Goal: Task Accomplishment & Management: Manage account settings

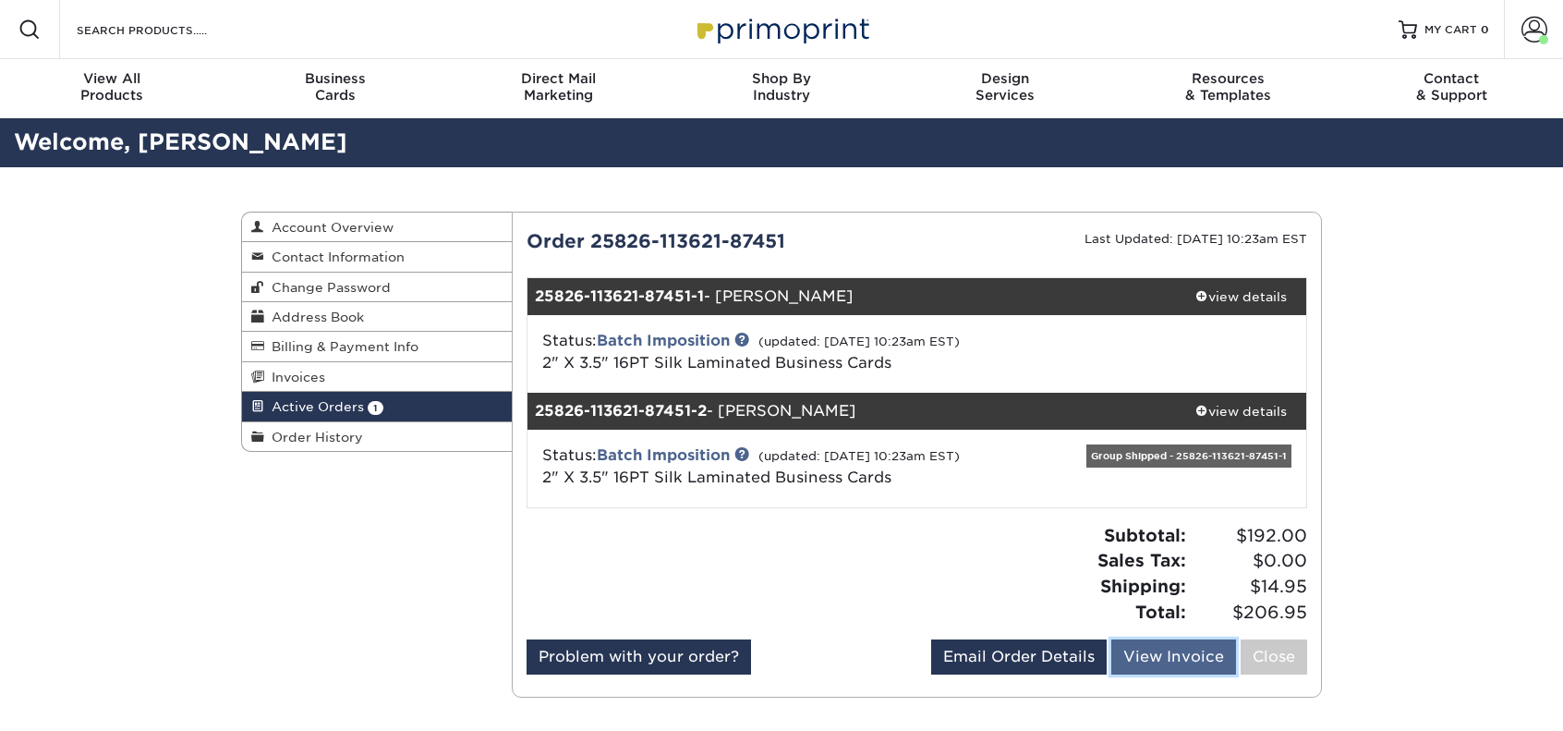
click at [1169, 657] on link "View Invoice" at bounding box center [1173, 656] width 125 height 35
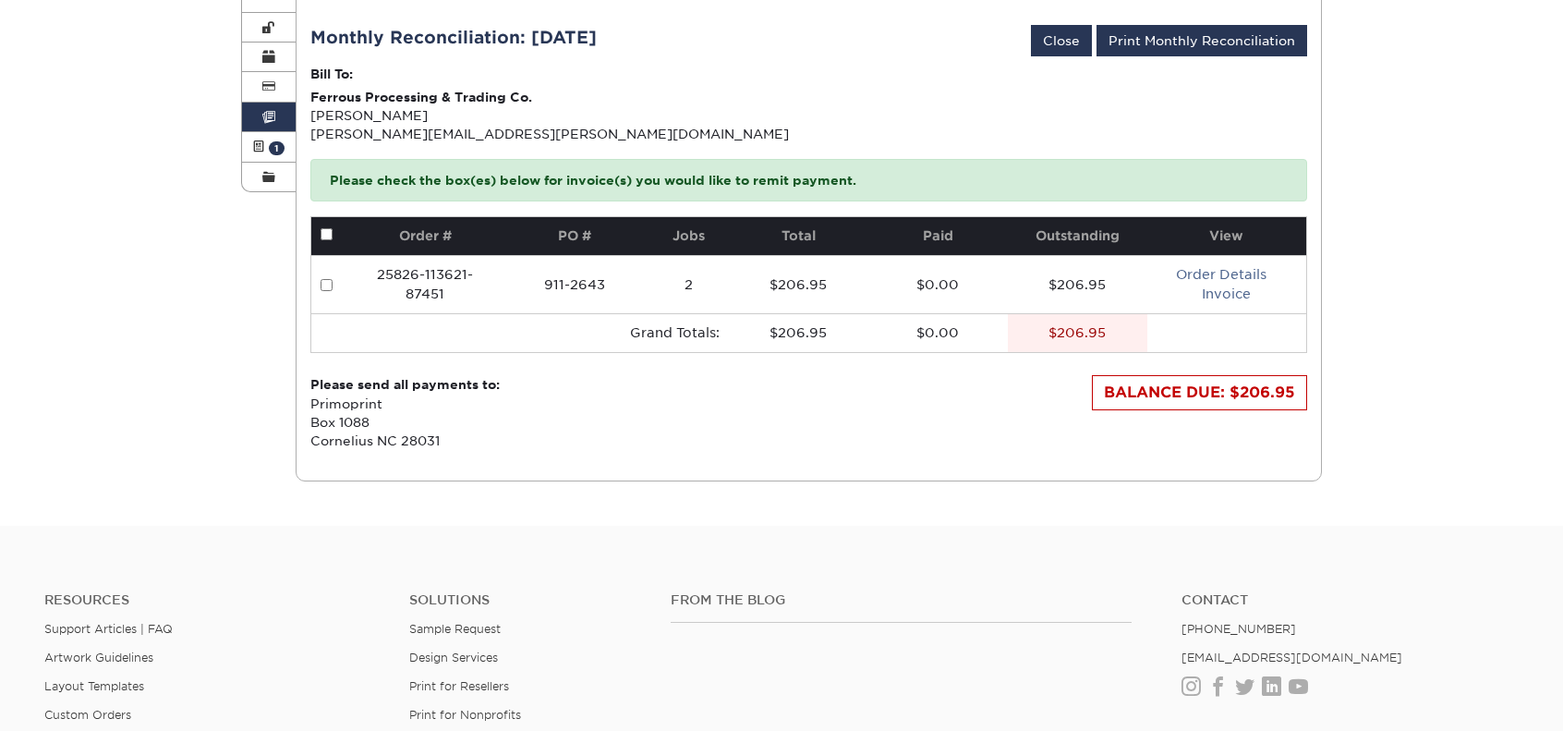
scroll to position [246, 0]
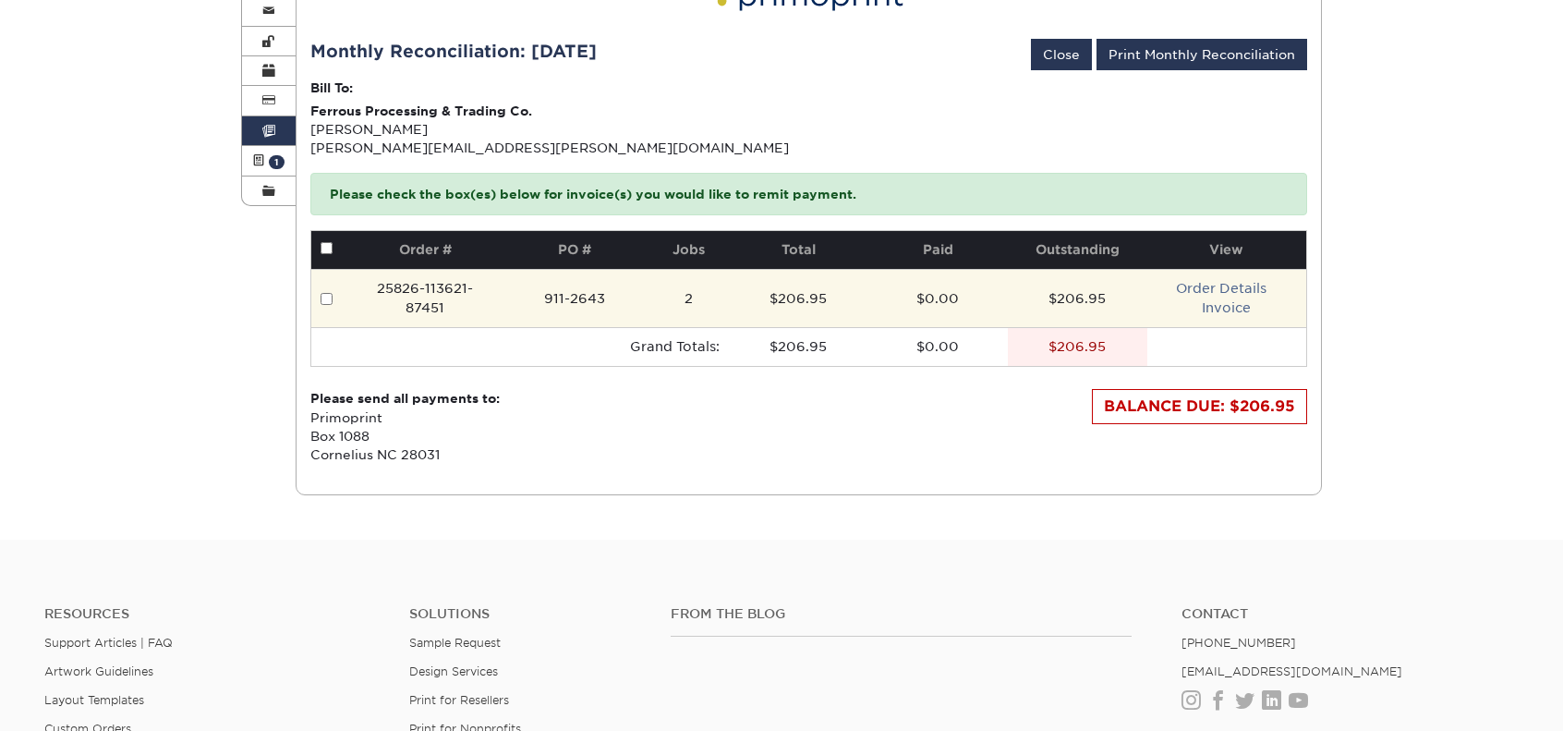
click at [330, 296] on input "checkbox" at bounding box center [326, 299] width 12 height 12
checkbox input "true"
click at [1240, 300] on link "Invoice" at bounding box center [1226, 307] width 49 height 15
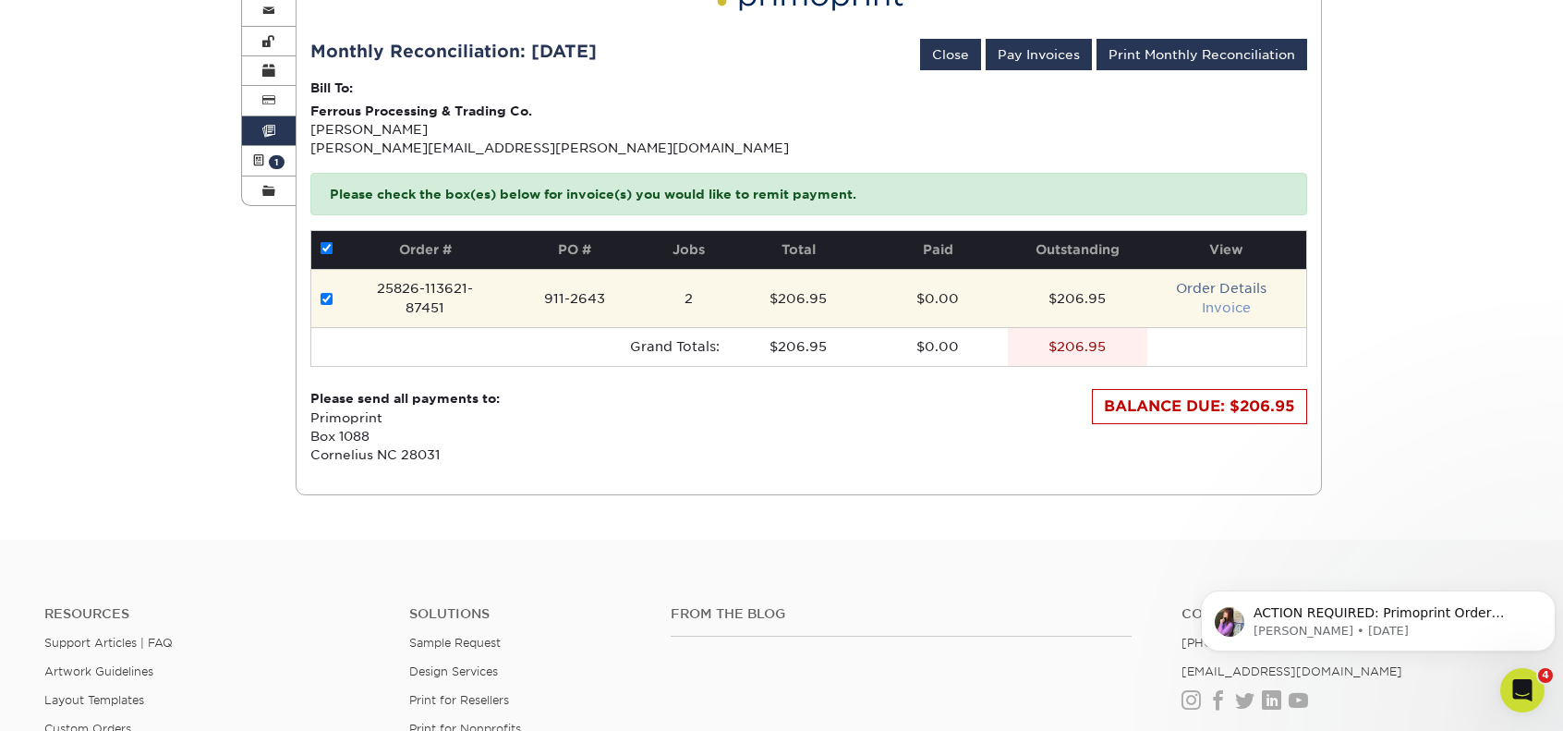
scroll to position [0, 0]
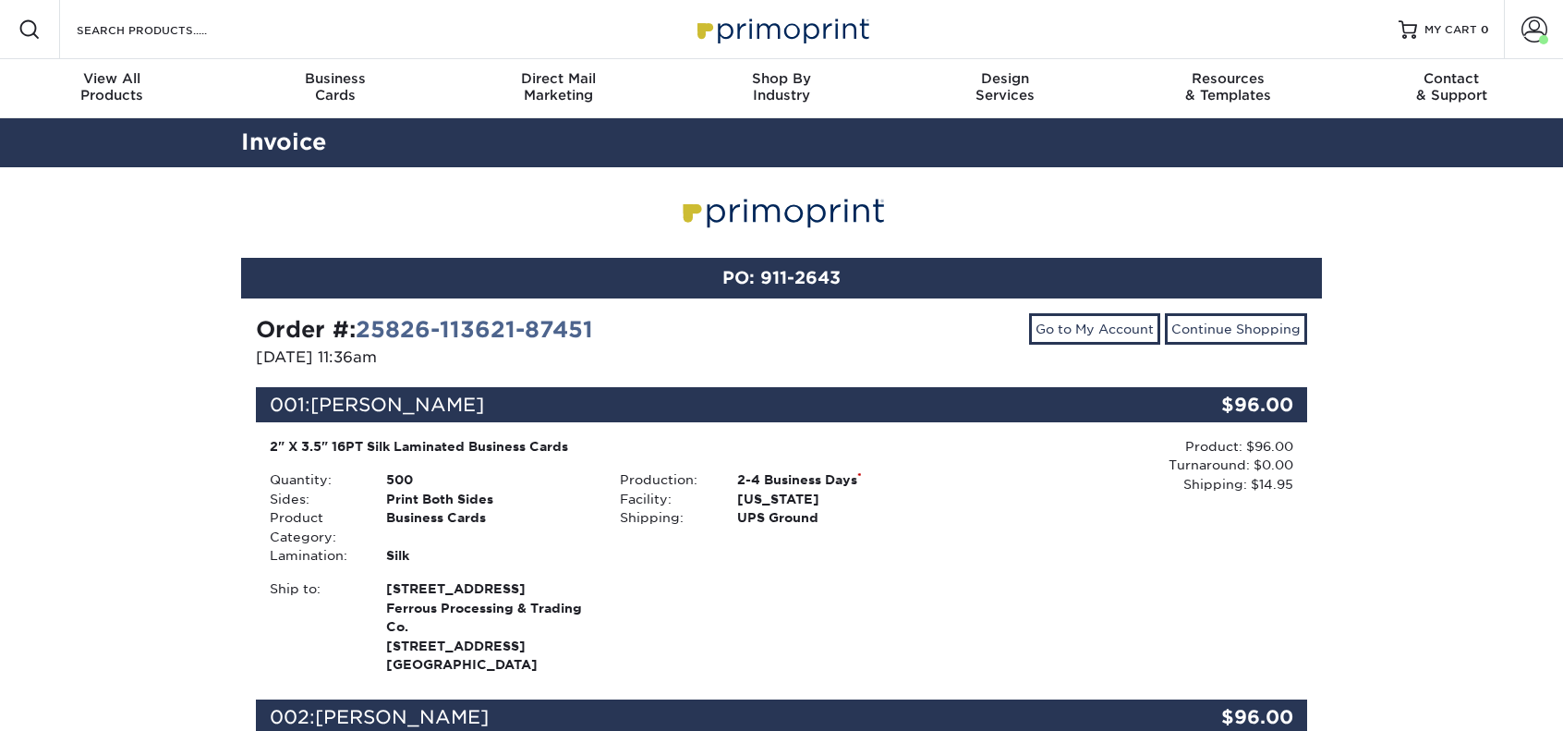
drag, startPoint x: 1028, startPoint y: 356, endPoint x: 905, endPoint y: 335, distance: 124.5
click at [905, 335] on div "Go to My Account Continue Shopping" at bounding box center [1050, 342] width 539 height 59
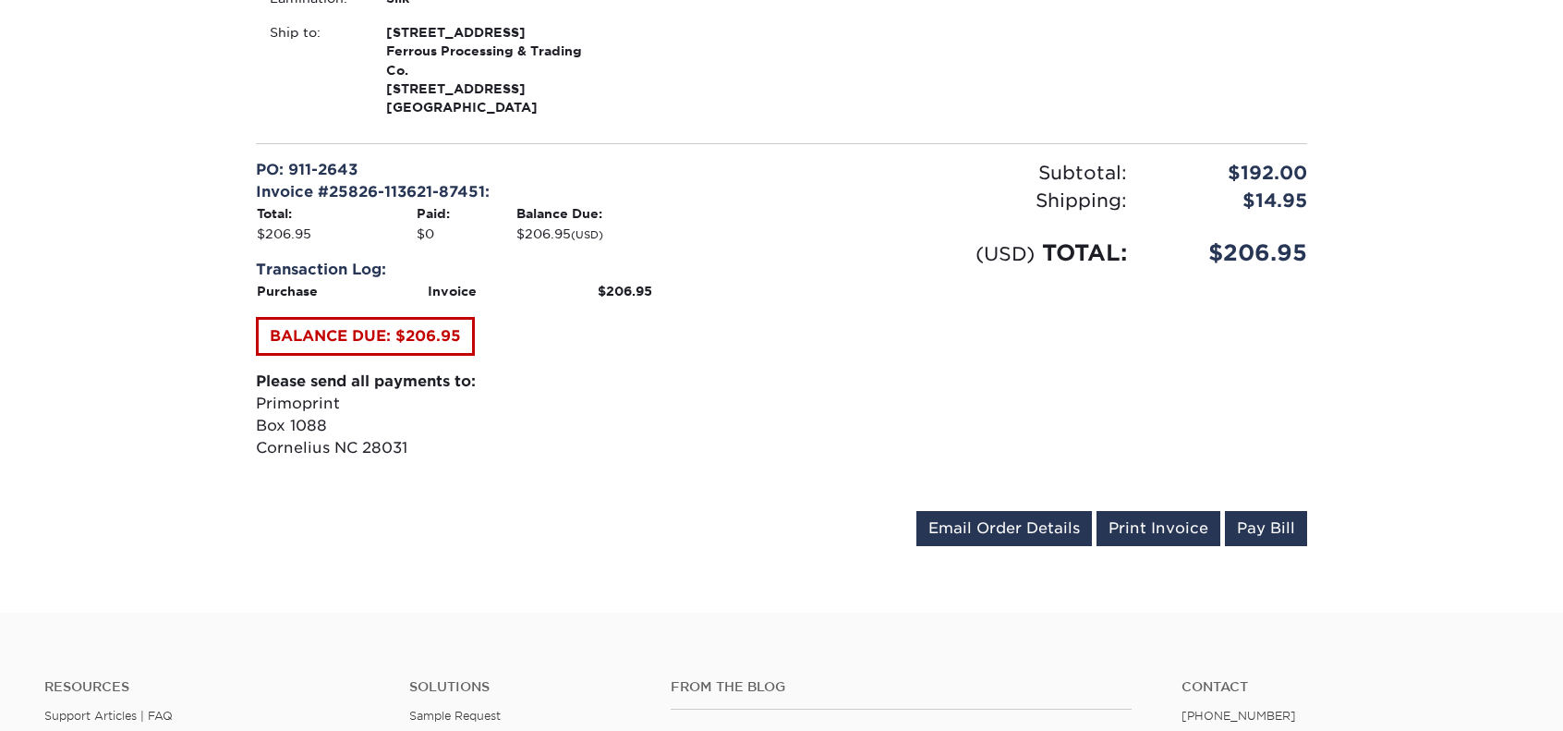
scroll to position [877, 0]
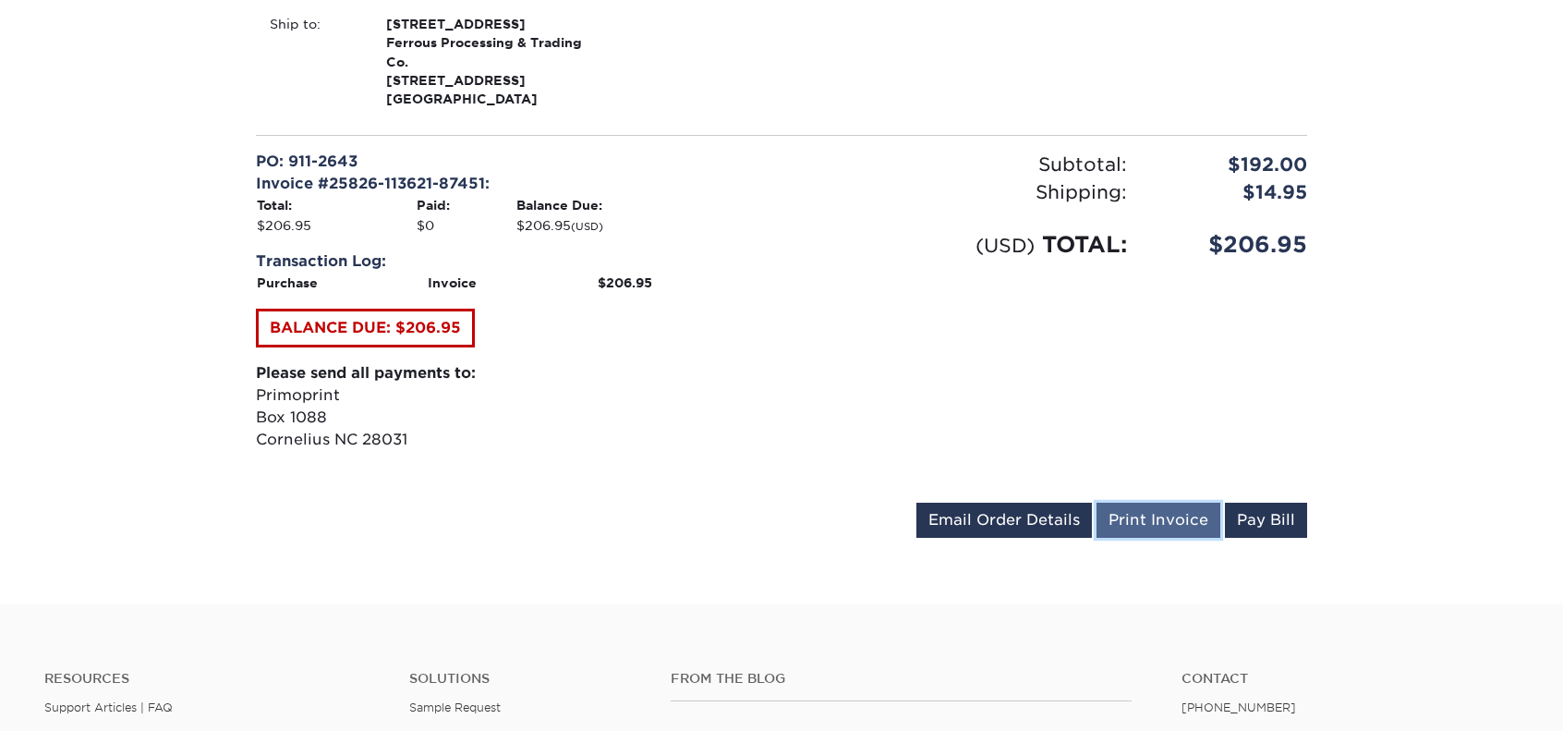
click at [1139, 507] on link "Print Invoice" at bounding box center [1158, 519] width 124 height 35
click at [1142, 527] on link "Print Invoice" at bounding box center [1158, 519] width 124 height 35
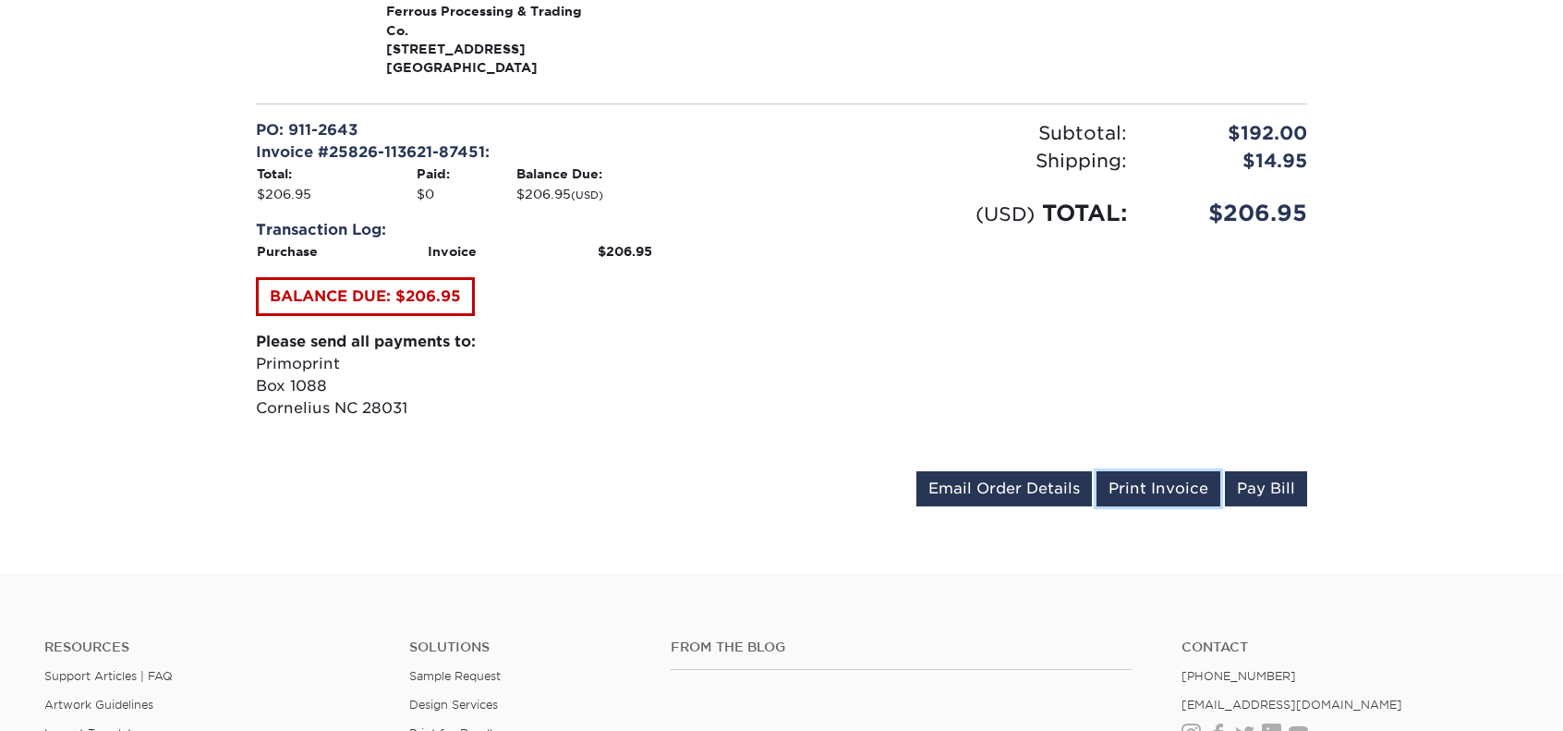
scroll to position [970, 0]
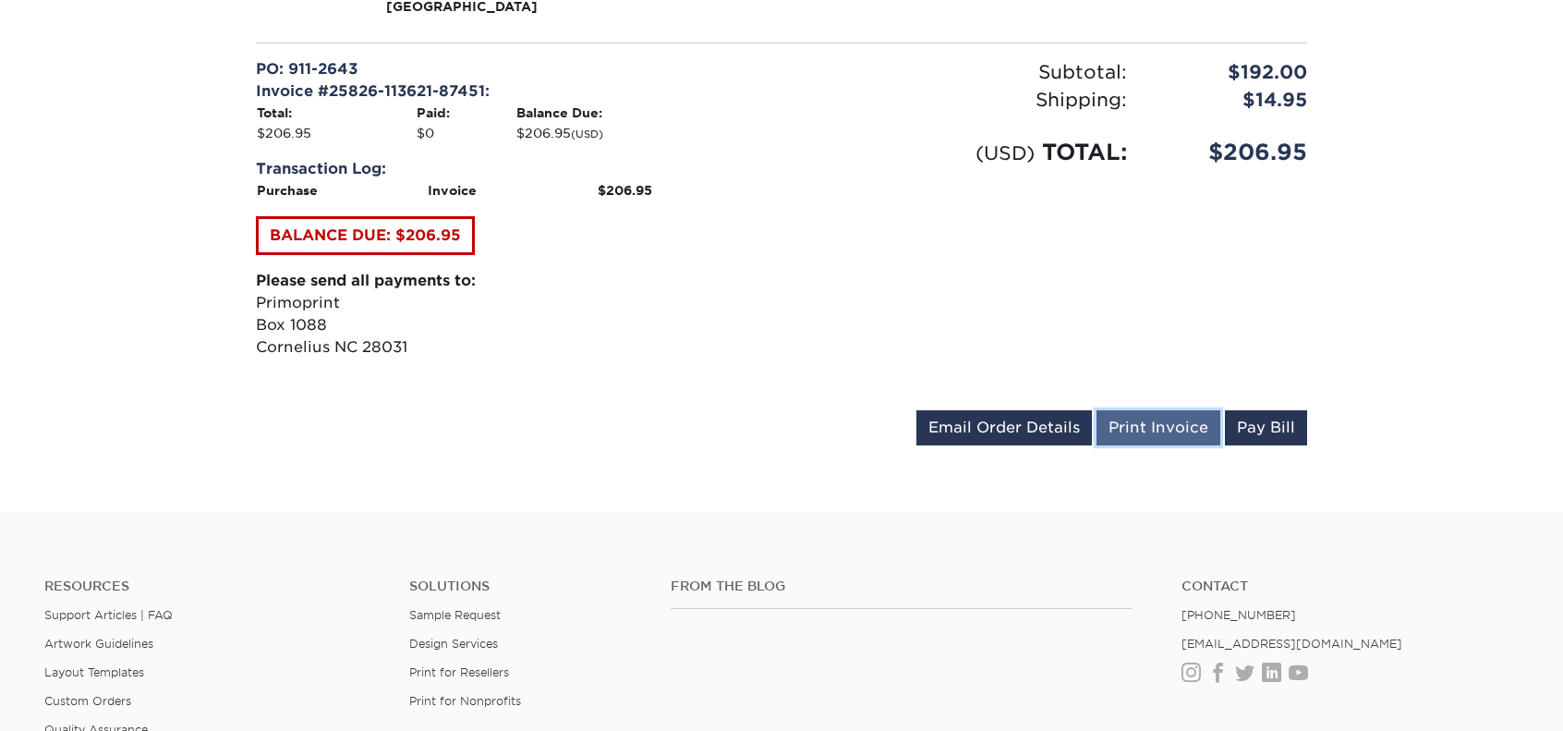
click at [1154, 428] on link "Print Invoice" at bounding box center [1158, 427] width 124 height 35
click at [1153, 429] on link "Print Invoice" at bounding box center [1158, 427] width 124 height 35
click at [1041, 432] on link "Email Order Details" at bounding box center [1003, 427] width 175 height 35
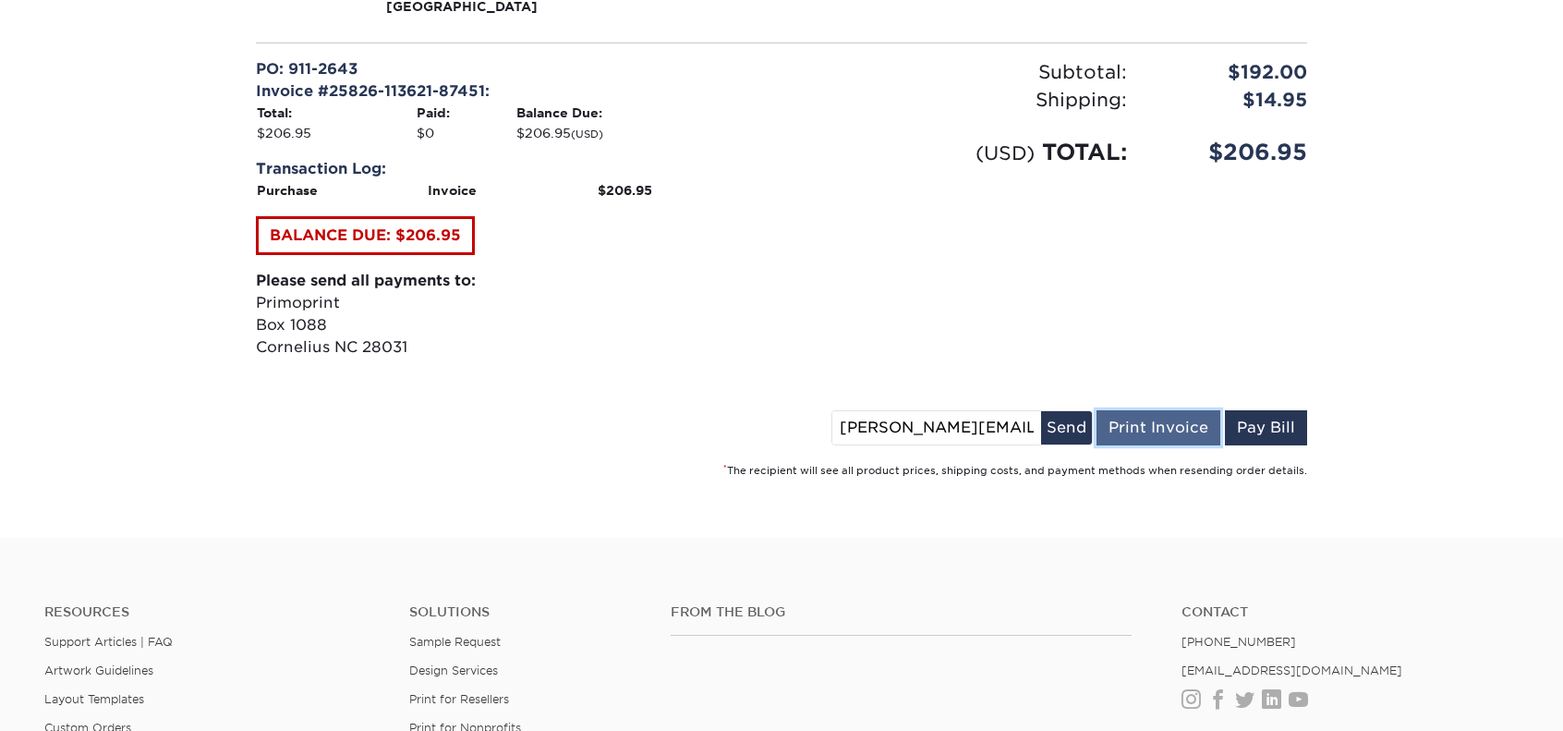
click at [1187, 435] on link "Print Invoice" at bounding box center [1158, 427] width 124 height 35
click at [1068, 431] on button "Send" at bounding box center [1066, 427] width 51 height 33
